Goal: Task Accomplishment & Management: Manage account settings

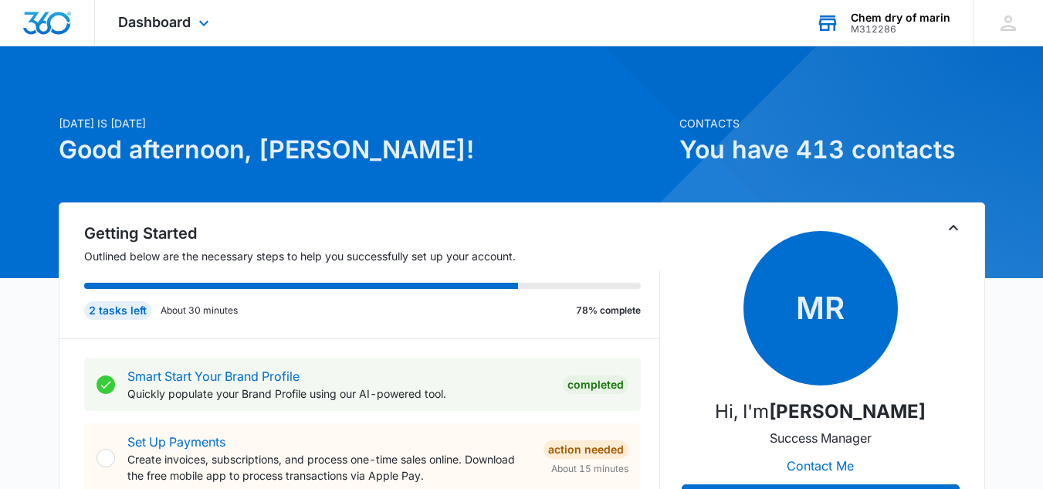
click at [937, 28] on div "M312286" at bounding box center [901, 29] width 100 height 11
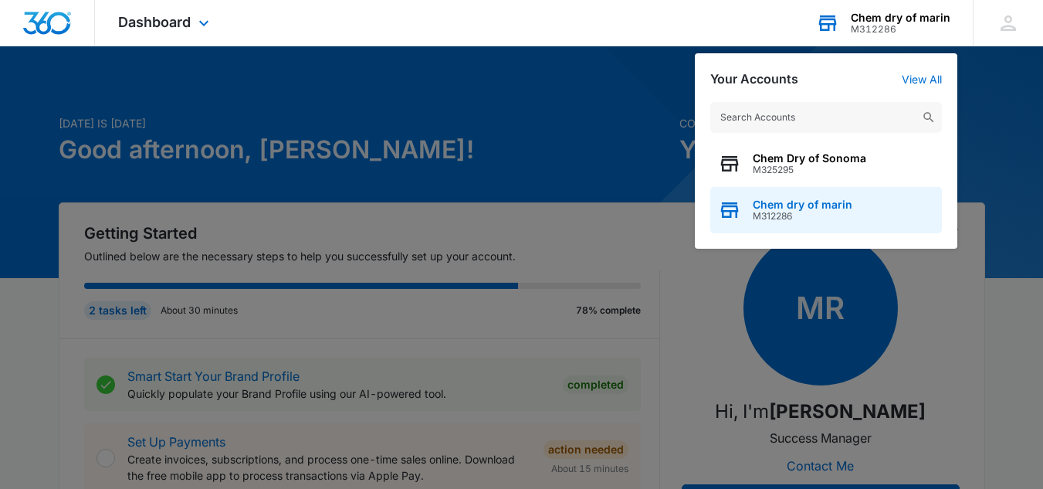
click at [827, 208] on span "Chem dry of marin" at bounding box center [803, 204] width 100 height 12
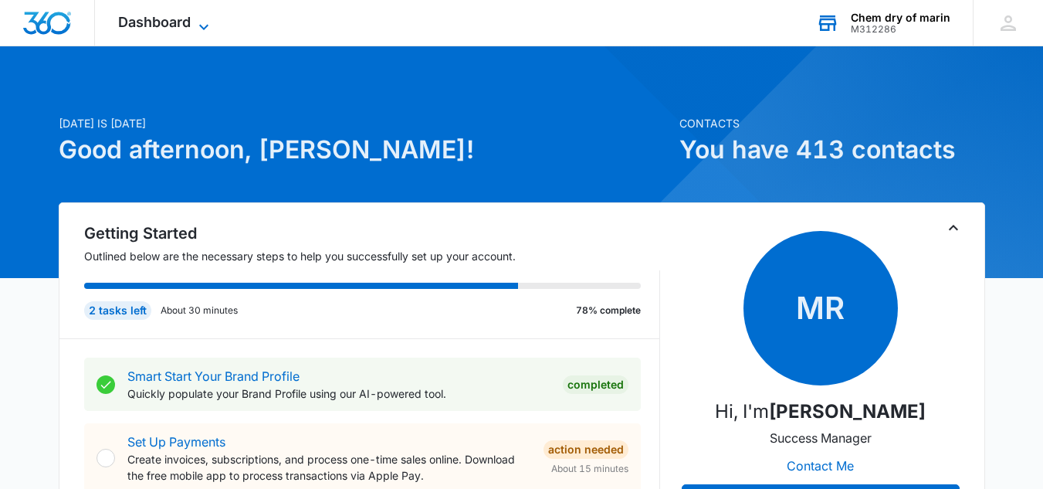
click at [207, 25] on icon at bounding box center [204, 27] width 19 height 19
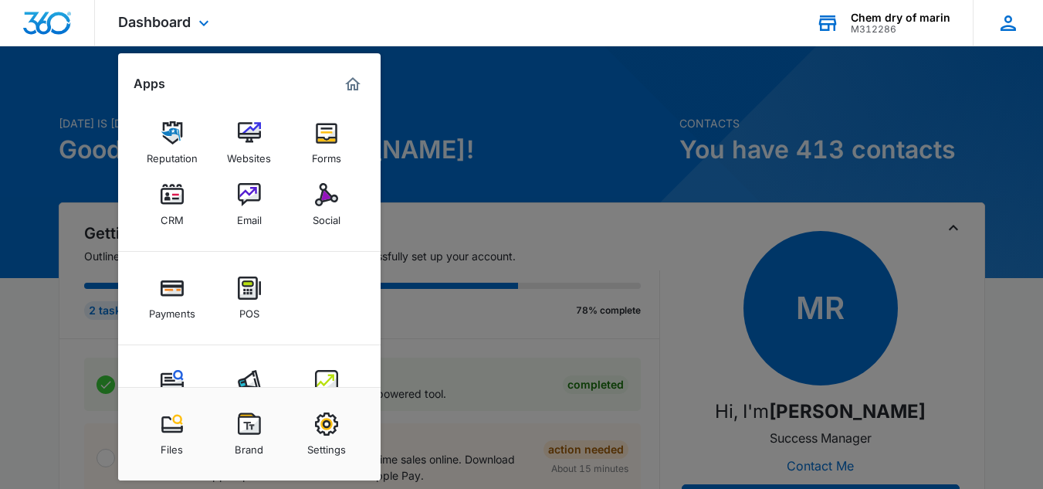
click at [998, 24] on icon at bounding box center [1008, 23] width 23 height 23
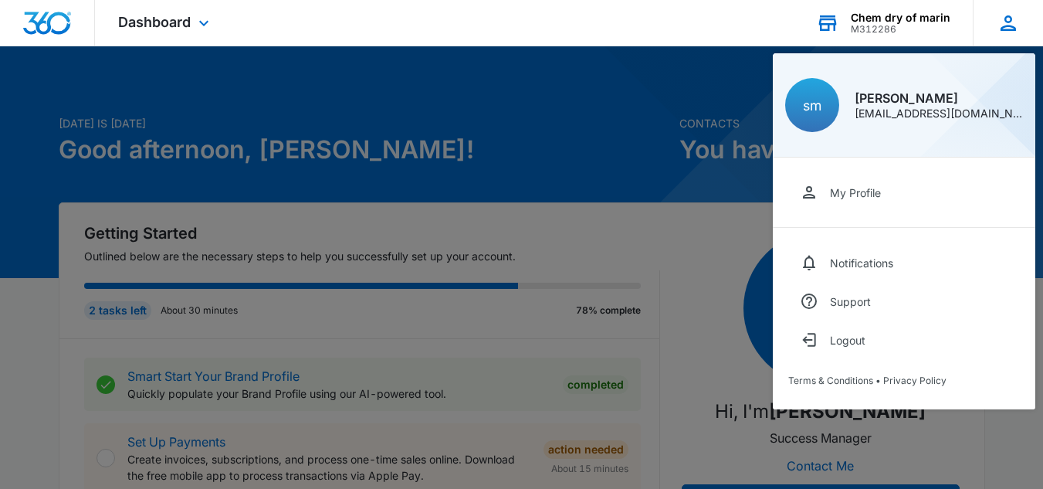
click at [871, 116] on div "[EMAIL_ADDRESS][DOMAIN_NAME]" at bounding box center [939, 113] width 168 height 11
click at [886, 22] on div "Chem dry of marin" at bounding box center [901, 18] width 100 height 12
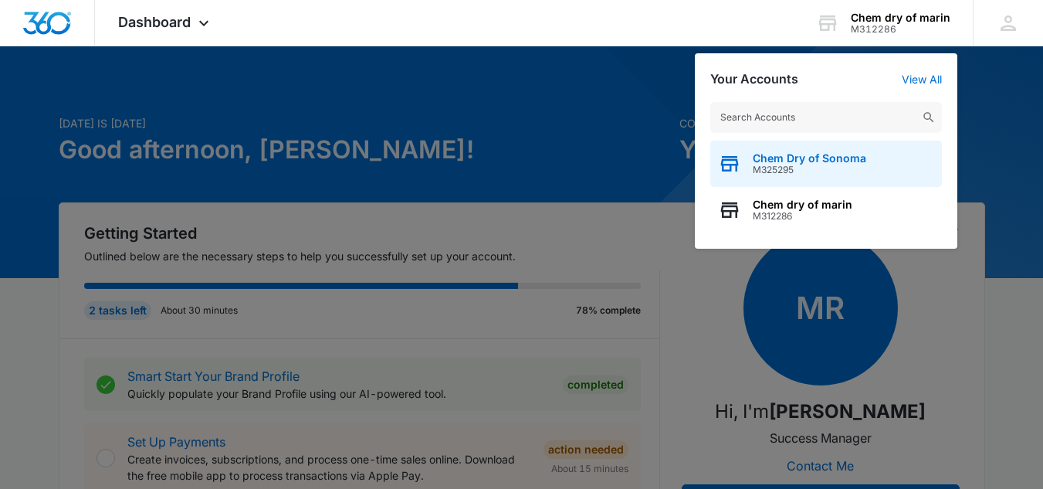
click at [777, 165] on span "M325295" at bounding box center [809, 169] width 113 height 11
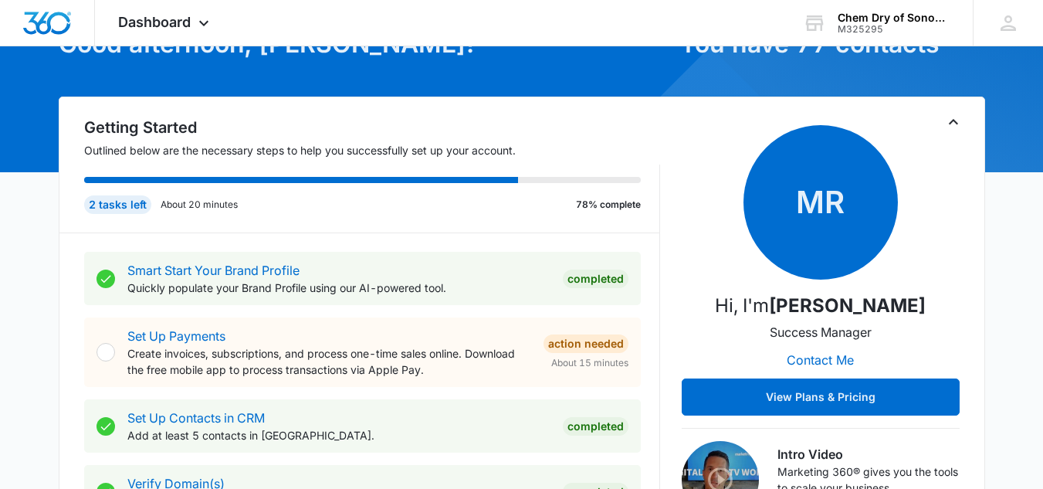
scroll to position [29, 0]
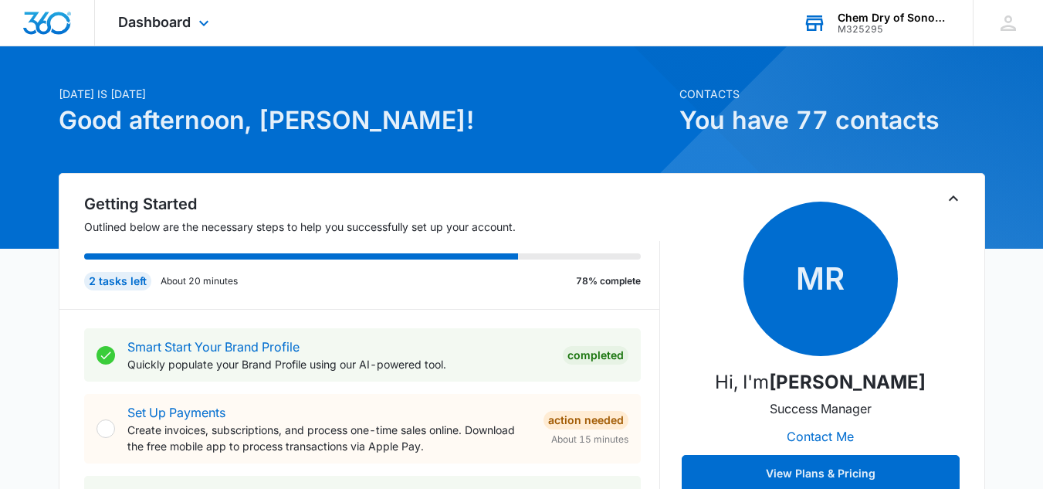
click at [900, 27] on div "M325295" at bounding box center [894, 29] width 113 height 11
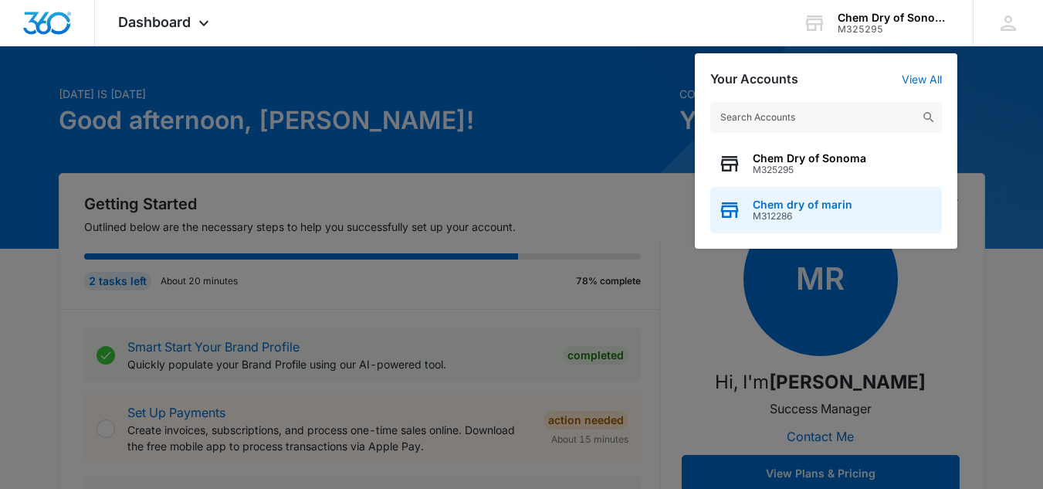
click at [804, 206] on span "Chem dry of marin" at bounding box center [803, 204] width 100 height 12
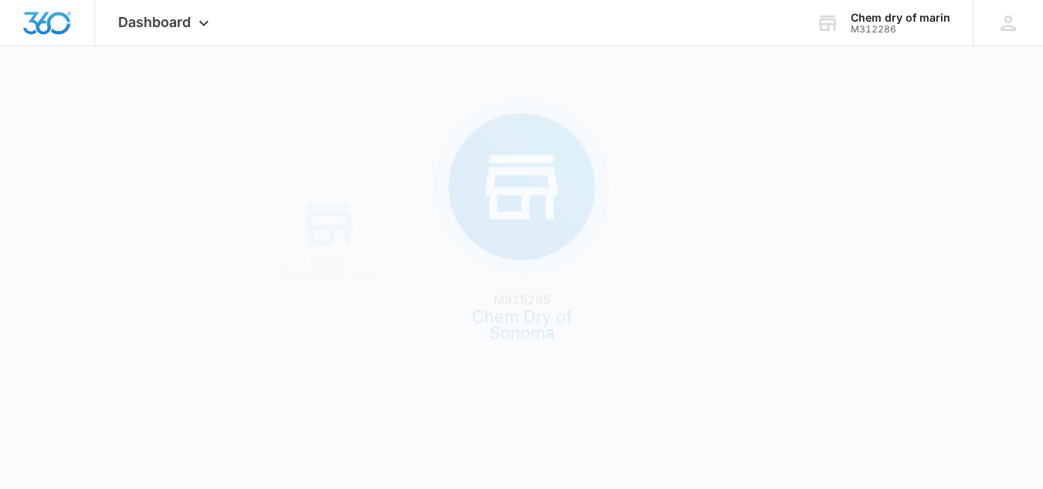
scroll to position [0, 0]
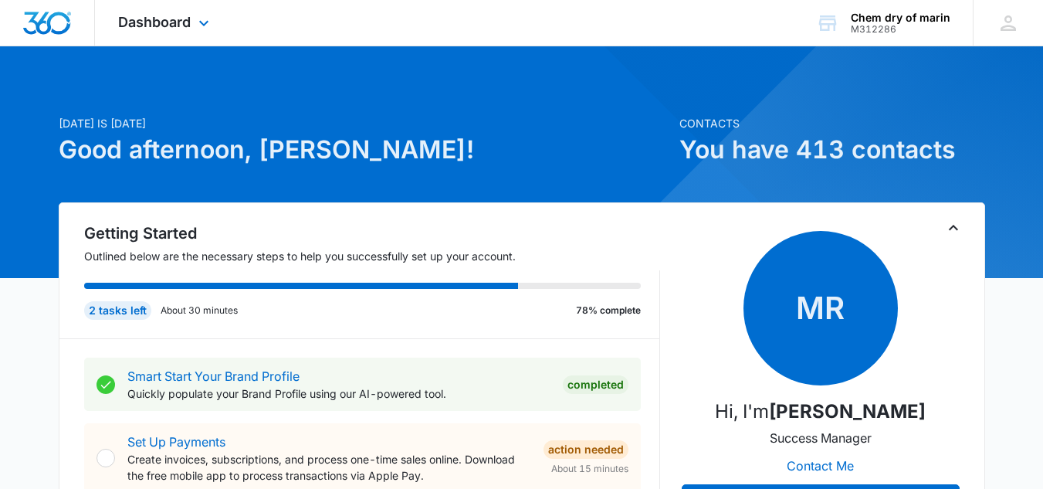
click at [60, 13] on img "Dashboard" at bounding box center [46, 23] width 49 height 23
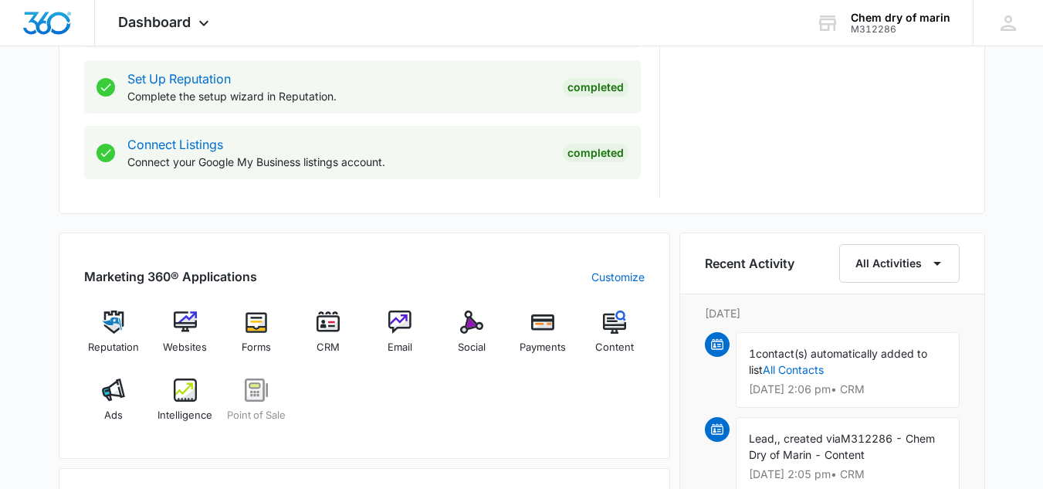
scroll to position [788, 0]
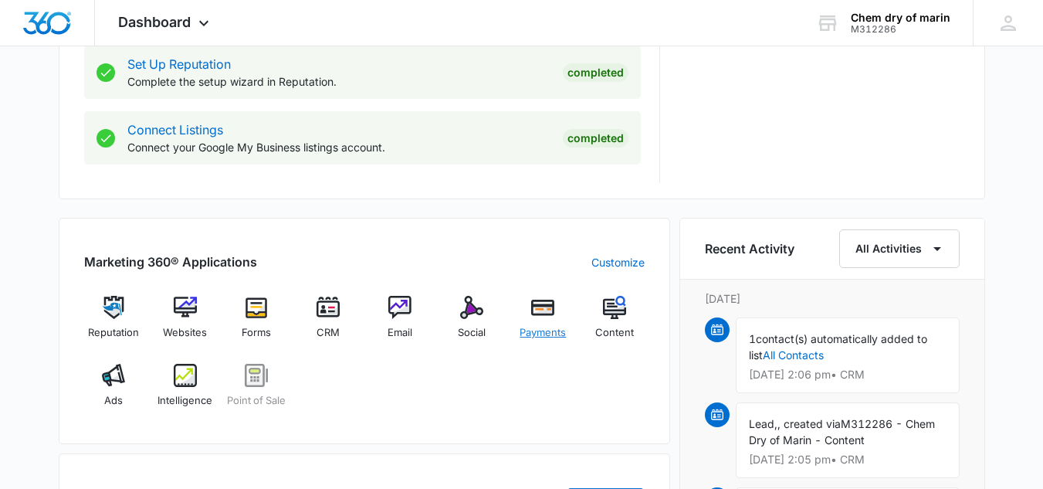
click at [550, 324] on div "Payments" at bounding box center [542, 324] width 59 height 56
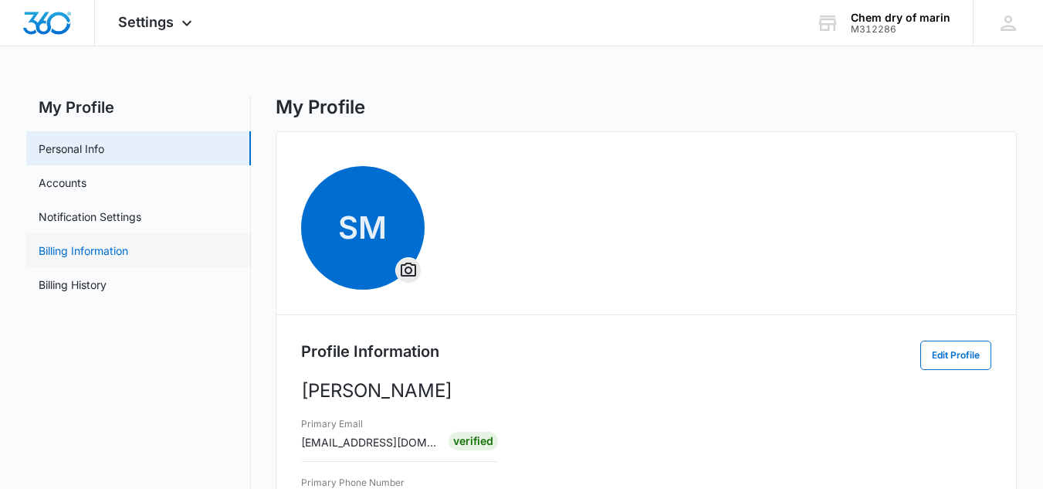
click at [89, 249] on link "Billing Information" at bounding box center [84, 250] width 90 height 16
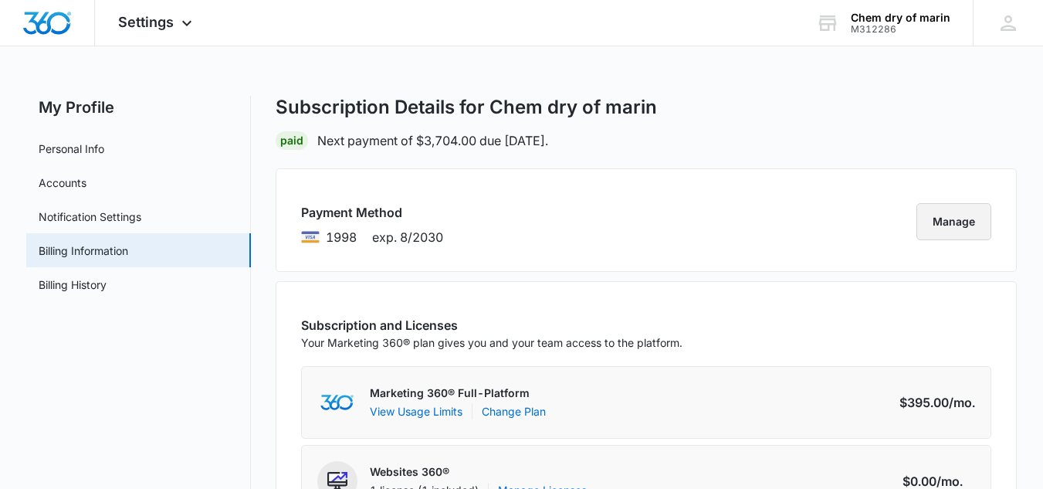
click at [971, 214] on button "Manage" at bounding box center [953, 221] width 75 height 37
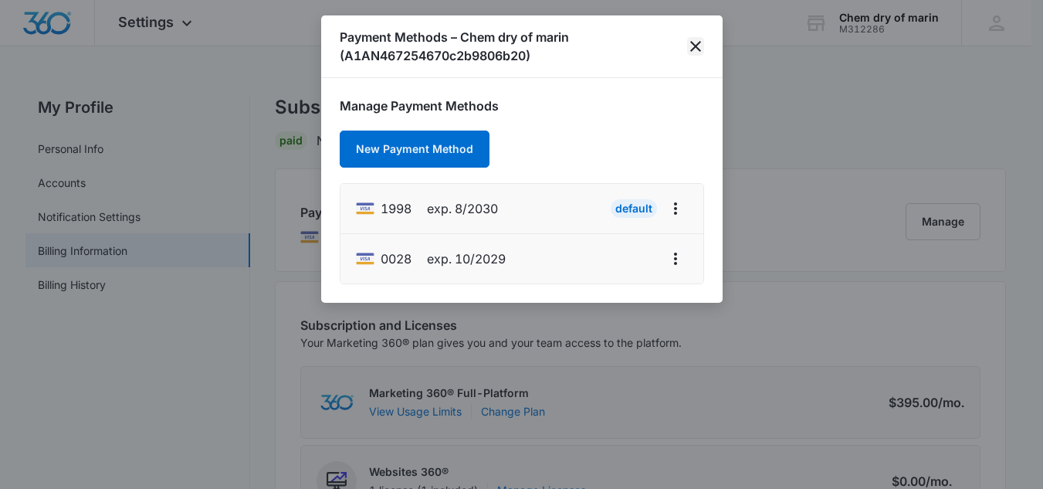
click at [694, 46] on icon "close" at bounding box center [695, 46] width 11 height 11
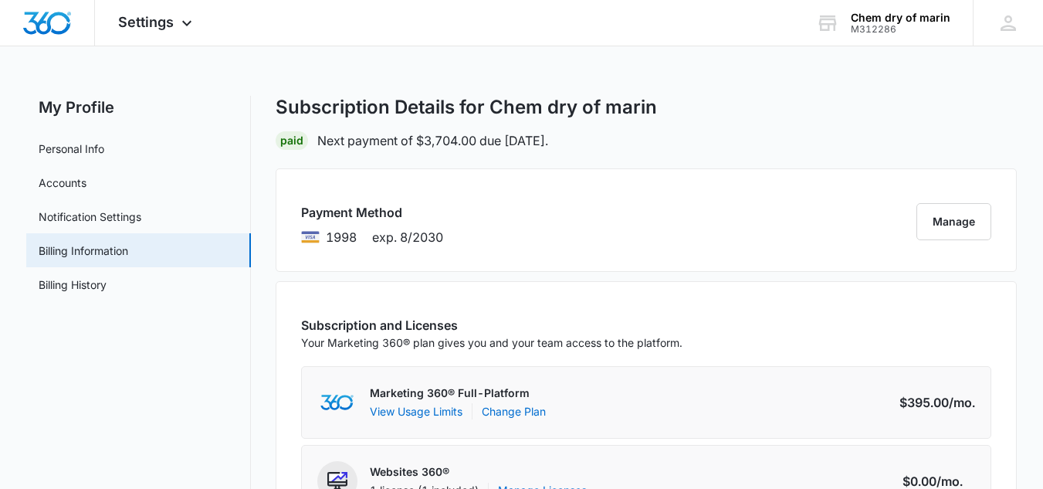
click at [977, 117] on div "Subscription Details for Chem dry of marin" at bounding box center [646, 107] width 741 height 23
click at [925, 229] on button "Manage" at bounding box center [953, 221] width 75 height 37
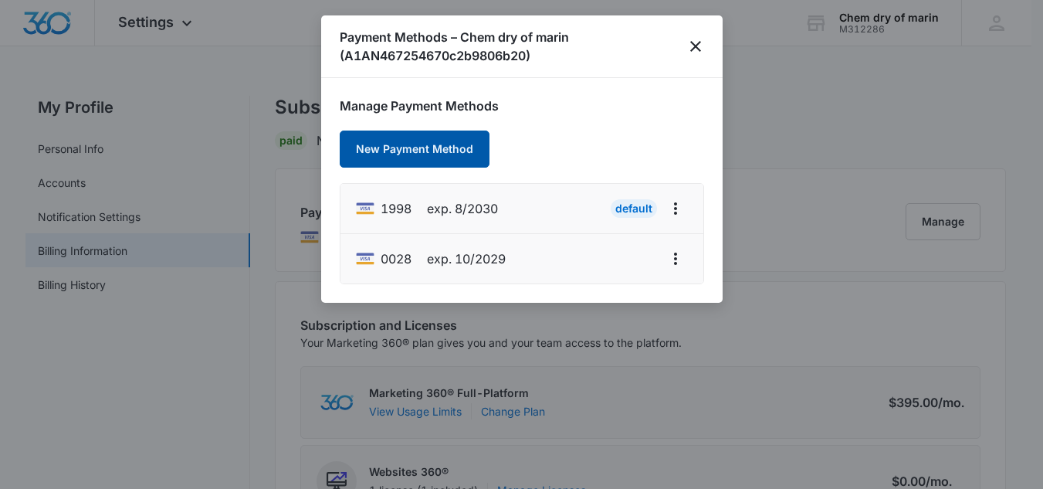
click at [444, 146] on button "New Payment Method" at bounding box center [415, 148] width 150 height 37
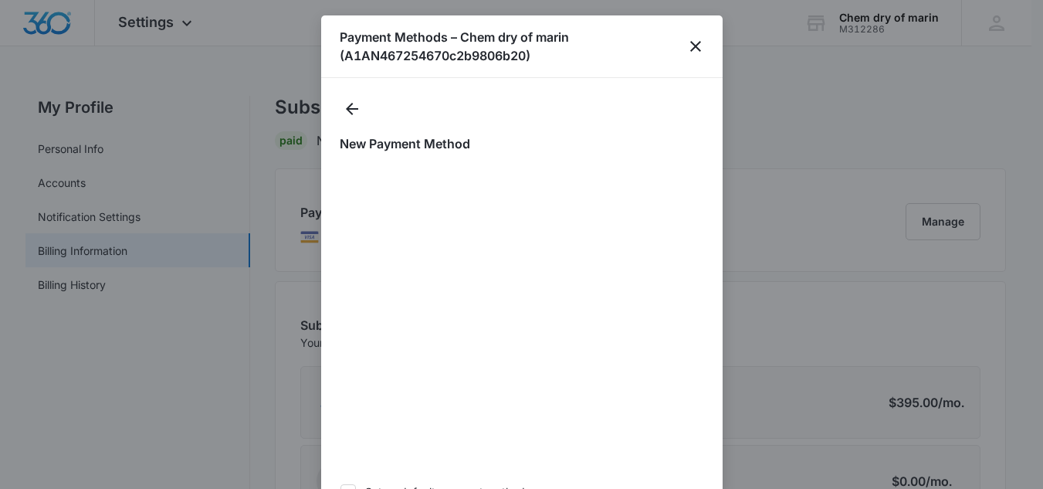
scroll to position [115, 0]
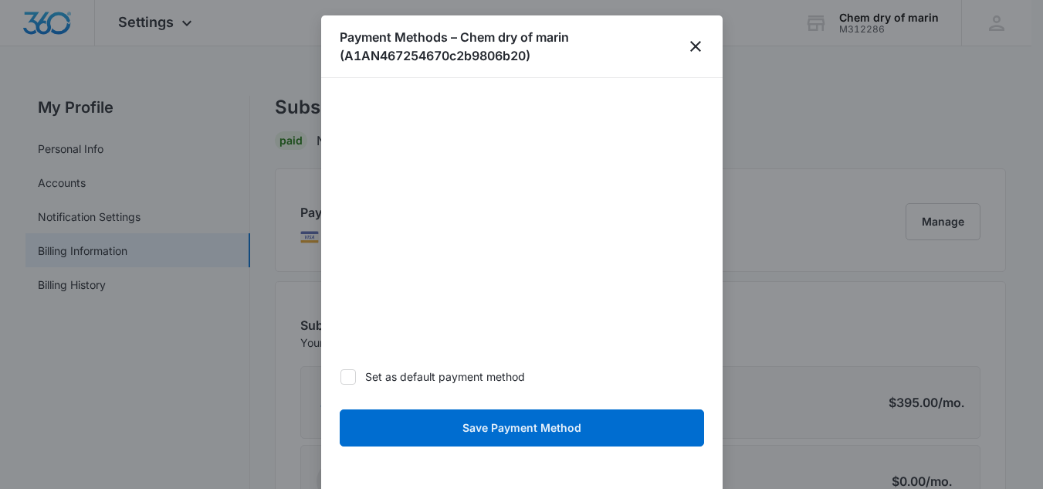
click at [353, 378] on icon at bounding box center [348, 377] width 14 height 14
click at [340, 377] on input "Set as default payment method" at bounding box center [340, 376] width 1 height 1
checkbox input "true"
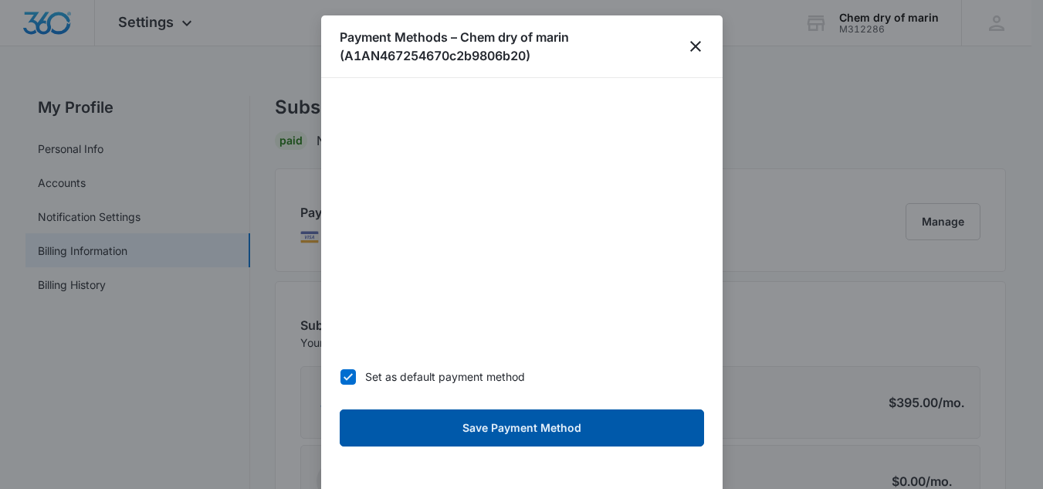
click at [462, 412] on button "Save Payment Method" at bounding box center [522, 427] width 364 height 37
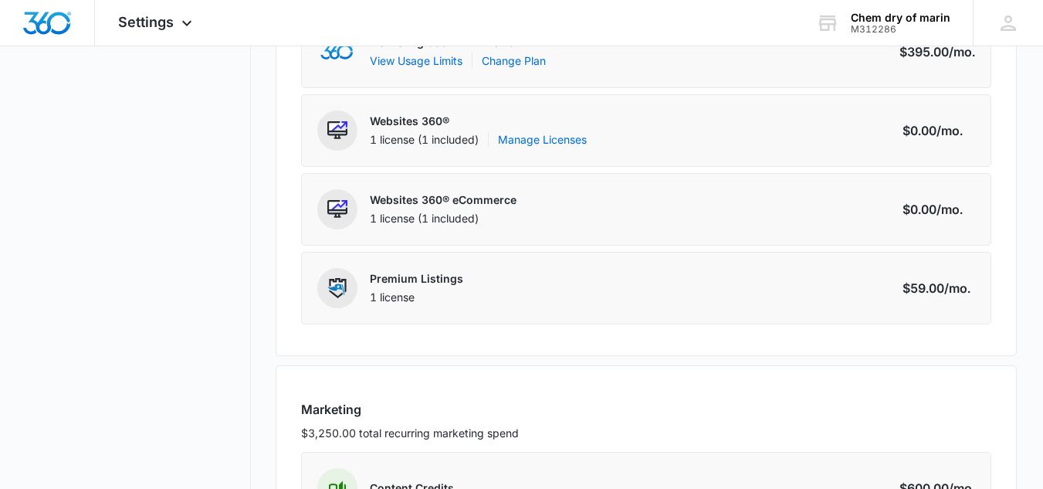
scroll to position [427, 0]
